Goal: Understand process/instructions

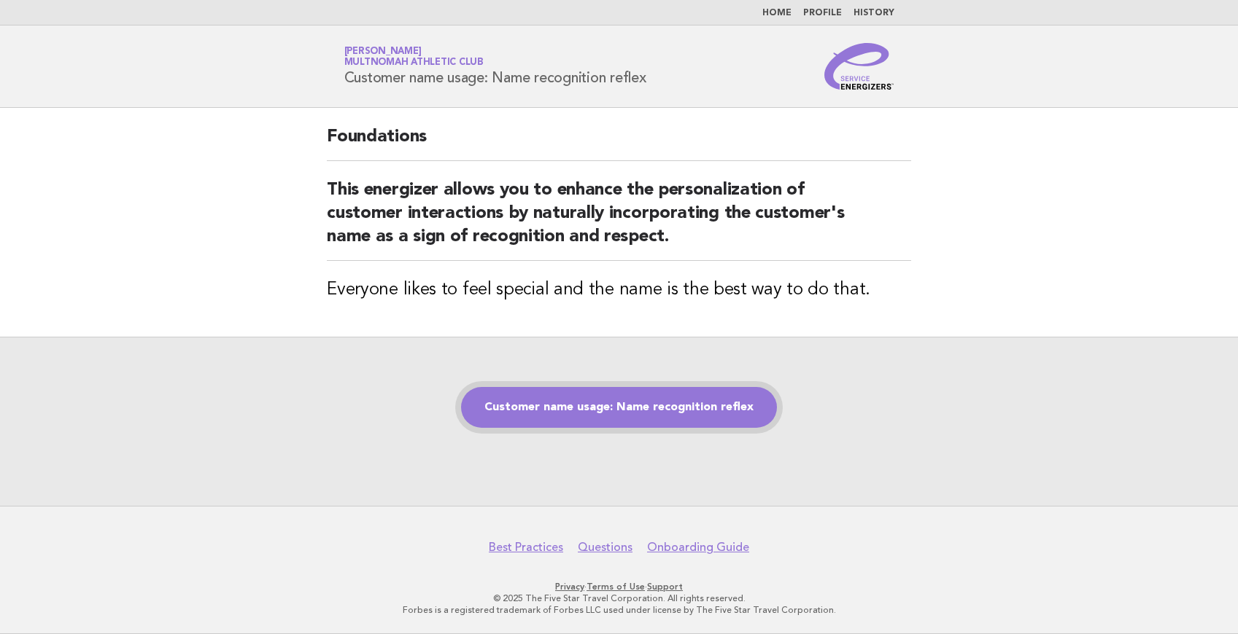
click at [618, 411] on link "Customer name usage: Name recognition reflex" at bounding box center [619, 407] width 316 height 41
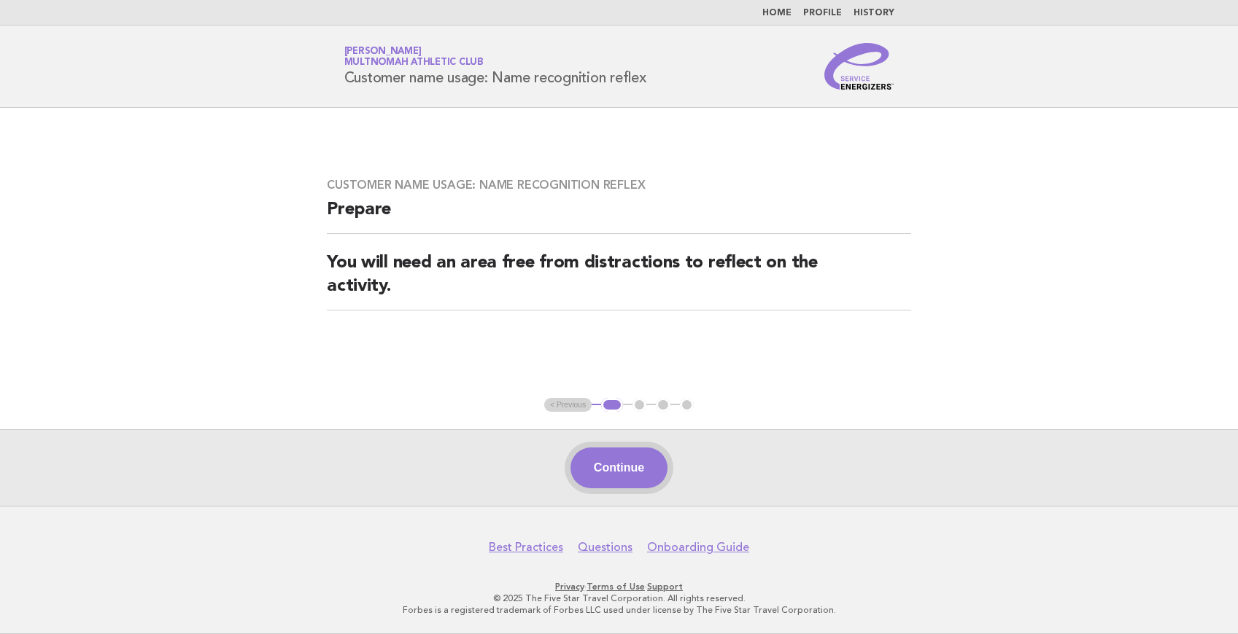
click at [646, 457] on button "Continue" at bounding box center [618, 468] width 97 height 41
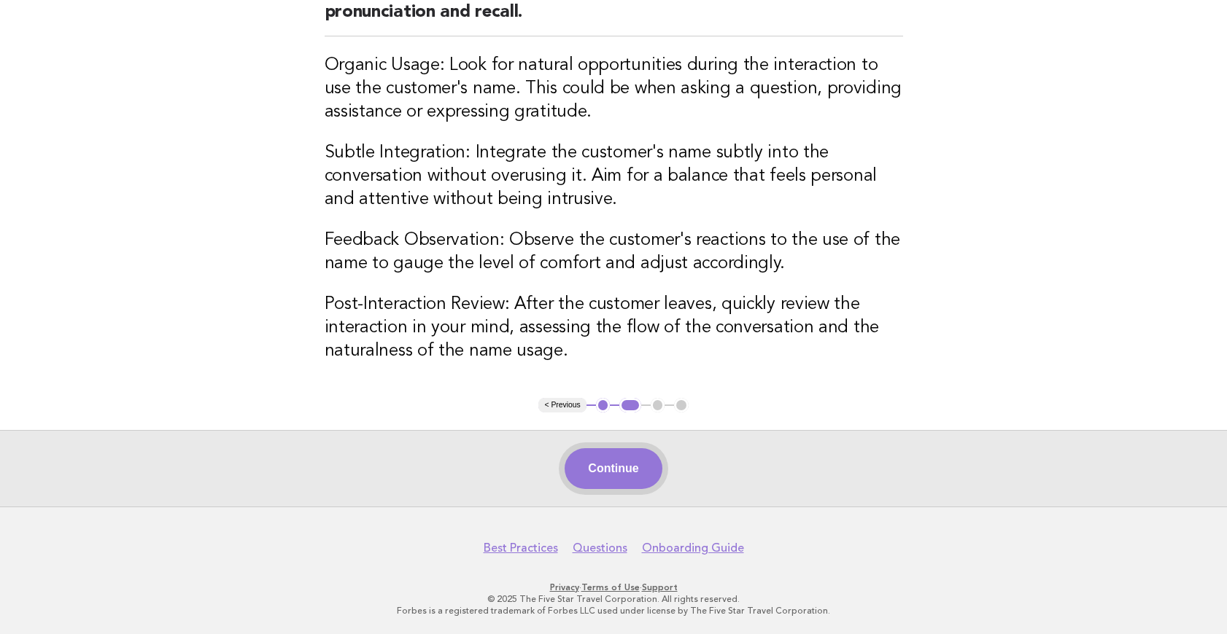
click at [650, 473] on button "Continue" at bounding box center [612, 469] width 97 height 41
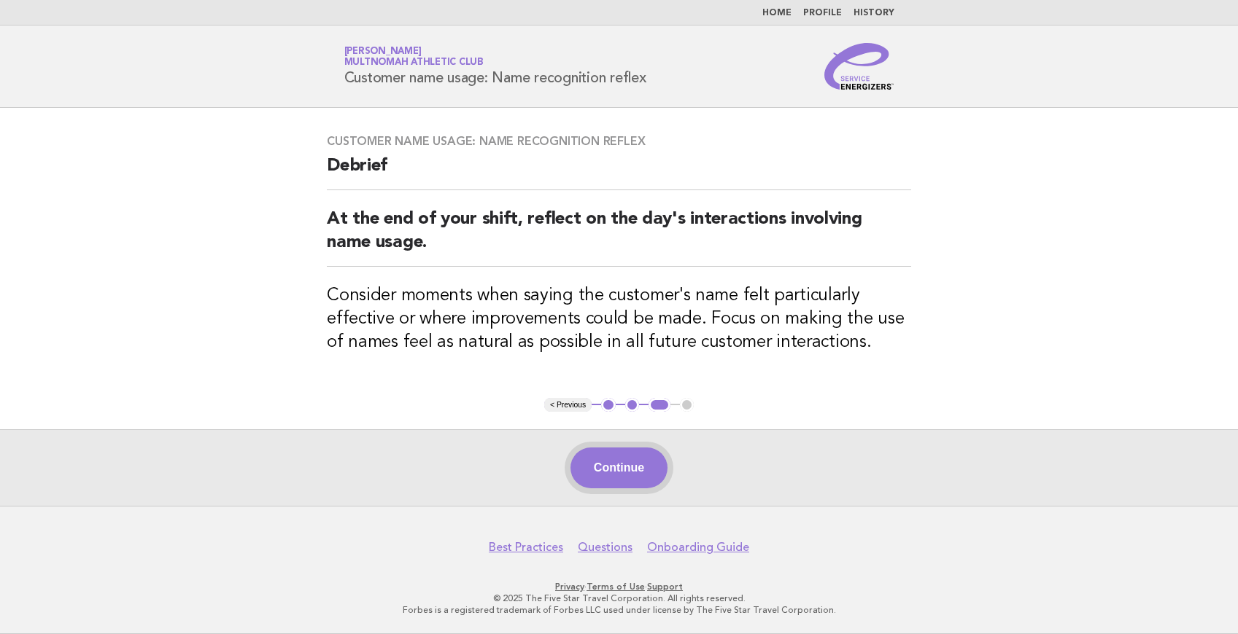
click at [629, 469] on button "Continue" at bounding box center [618, 468] width 97 height 41
